Goal: Task Accomplishment & Management: Manage account settings

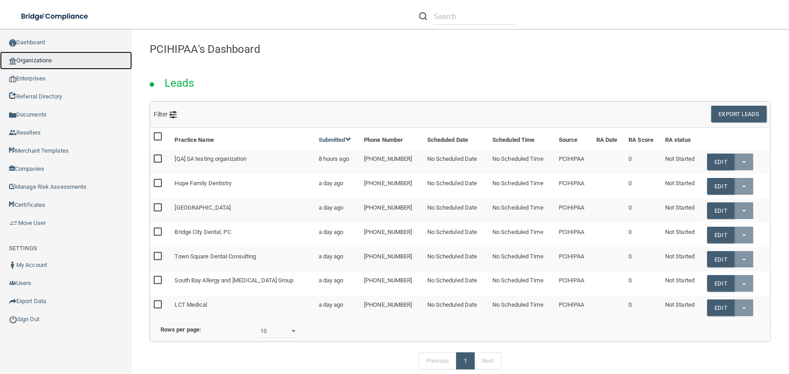
click at [86, 56] on link "Organizations" at bounding box center [66, 61] width 132 height 18
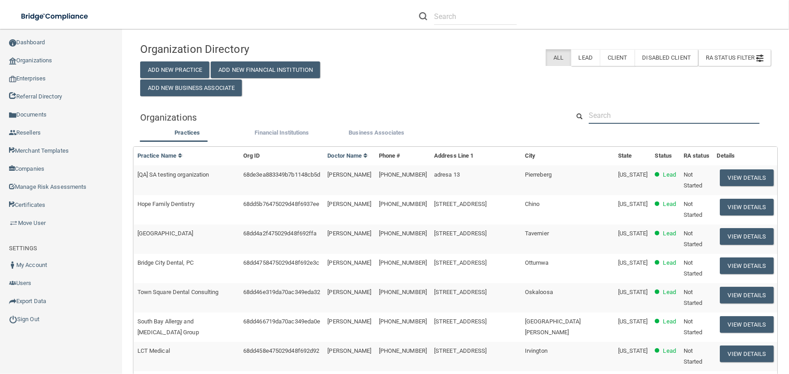
click at [616, 116] on input "text" at bounding box center [674, 115] width 171 height 17
type input "j"
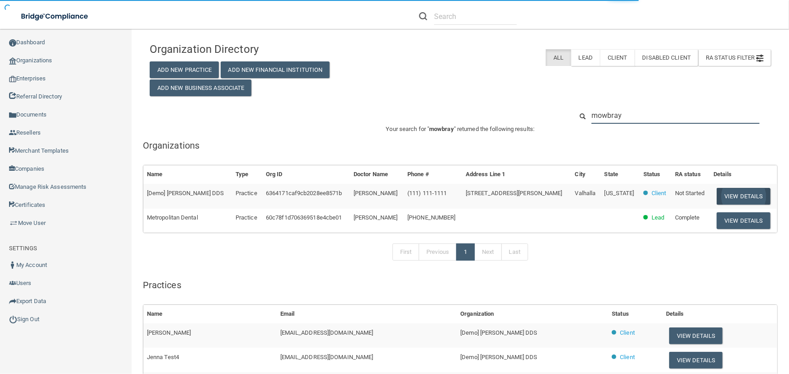
type input "mowbray"
click at [742, 197] on button "View Details" at bounding box center [743, 196] width 53 height 17
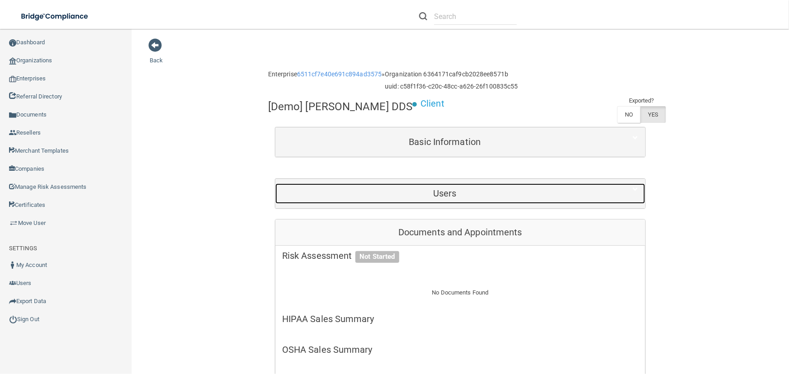
click at [456, 190] on h5 "Users" at bounding box center [445, 194] width 326 height 10
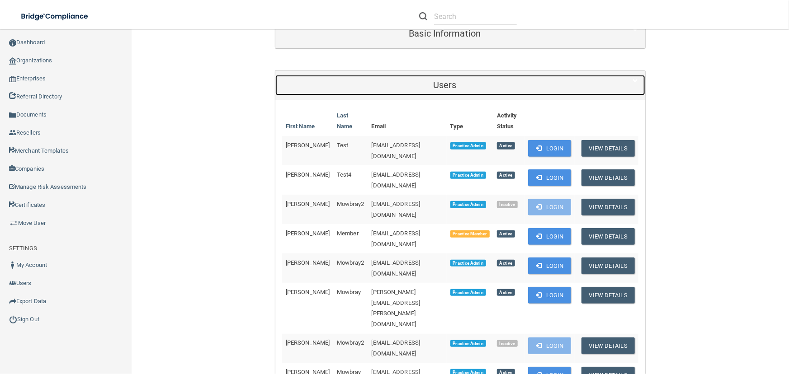
scroll to position [123, 0]
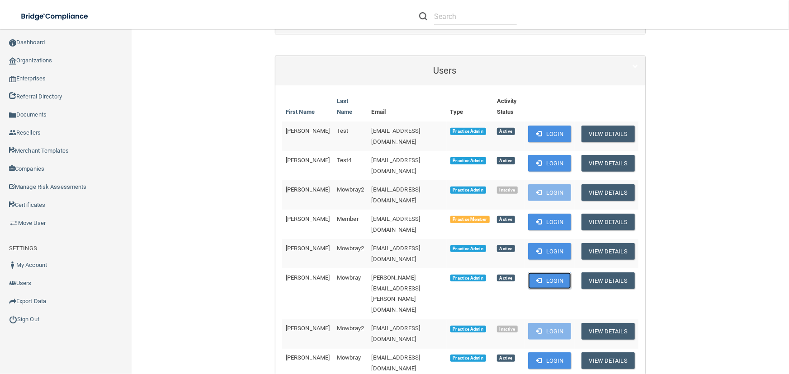
click at [542, 273] on button "Login" at bounding box center [549, 281] width 43 height 17
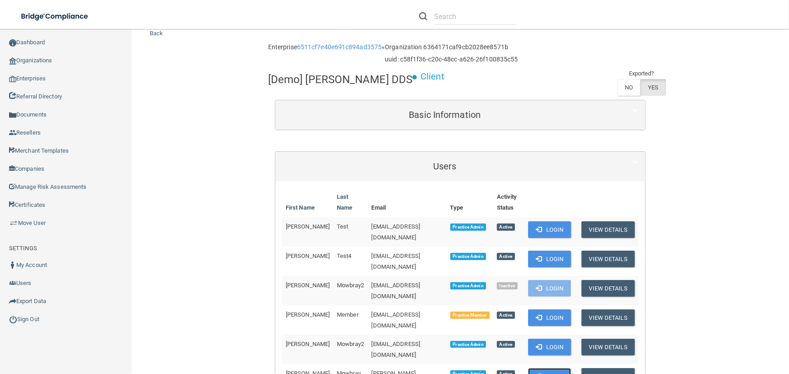
scroll to position [0, 0]
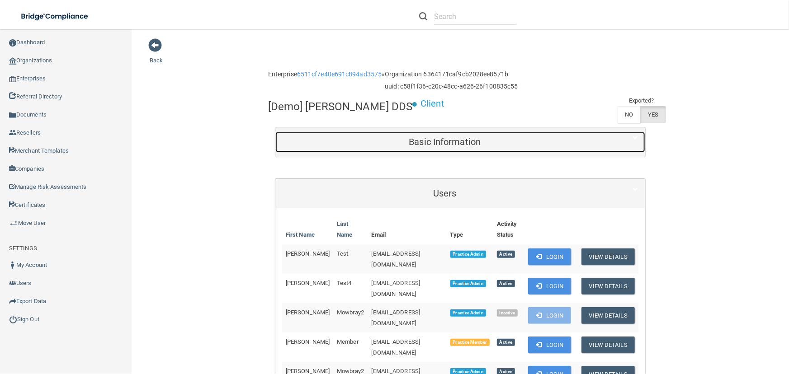
click at [468, 149] on div "Basic Information" at bounding box center [444, 142] width 339 height 20
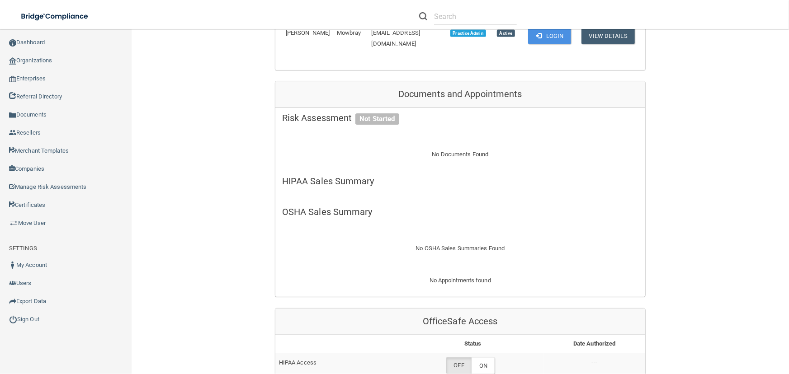
scroll to position [822, 0]
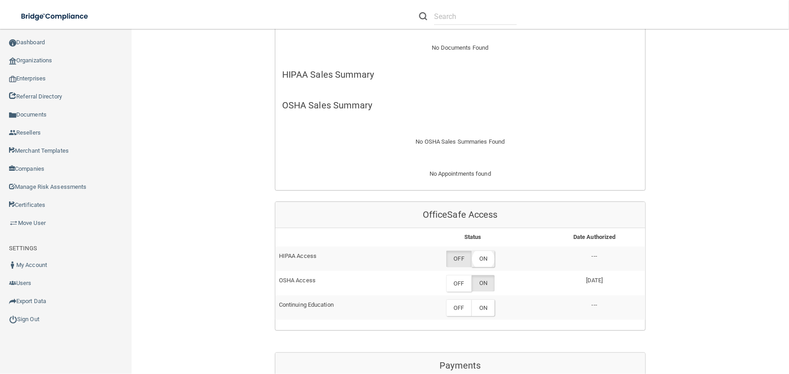
click at [491, 251] on label "ON" at bounding box center [483, 259] width 23 height 17
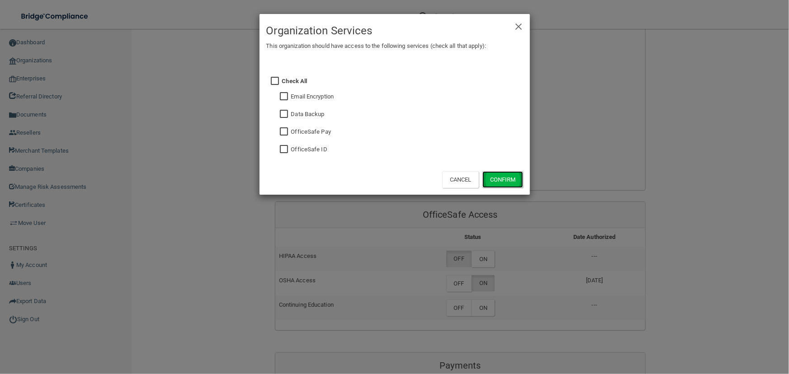
click at [509, 176] on button "Confirm" at bounding box center [502, 179] width 41 height 17
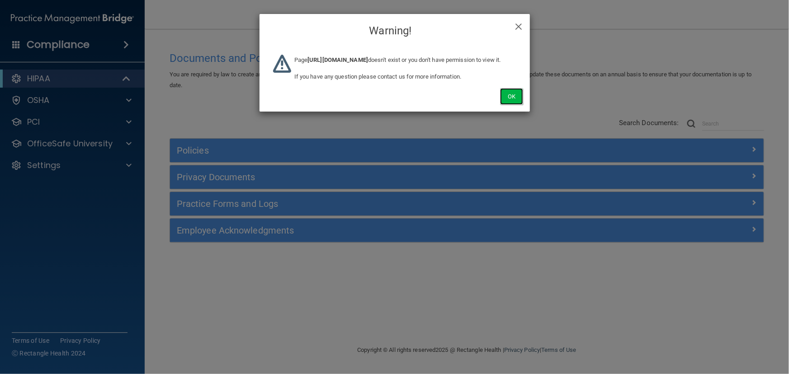
click at [511, 105] on button "Ok" at bounding box center [511, 96] width 23 height 17
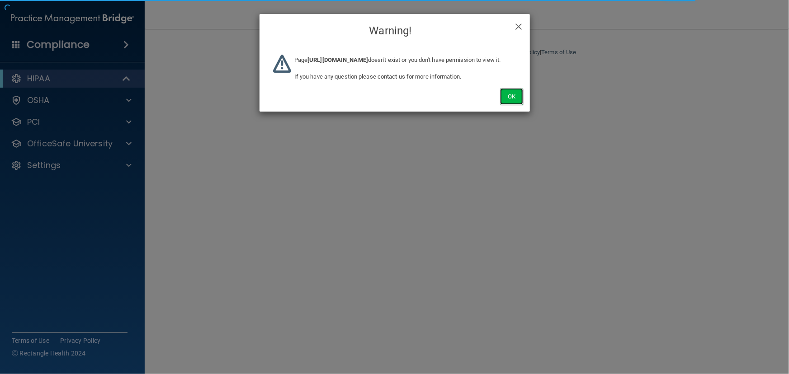
click at [519, 105] on button "Ok" at bounding box center [511, 96] width 23 height 17
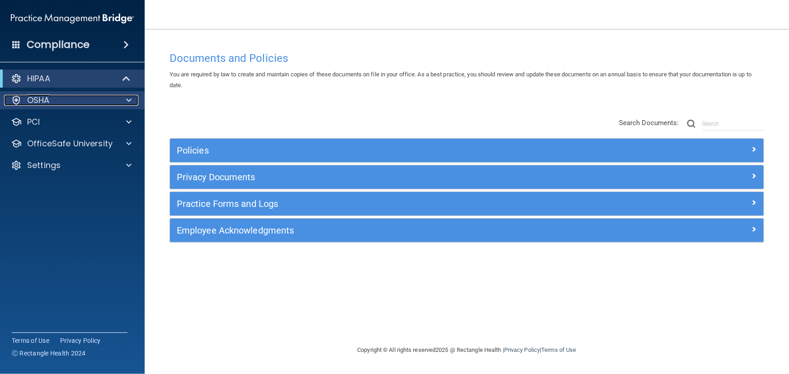
click at [68, 95] on div "OSHA" at bounding box center [60, 100] width 112 height 11
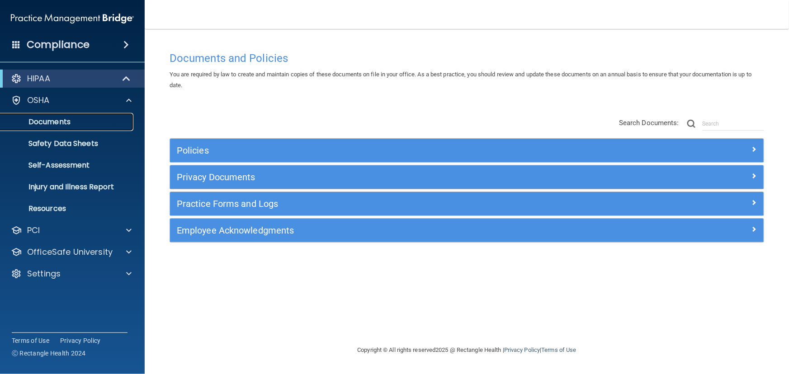
click at [52, 128] on link "Documents" at bounding box center [62, 122] width 142 height 18
